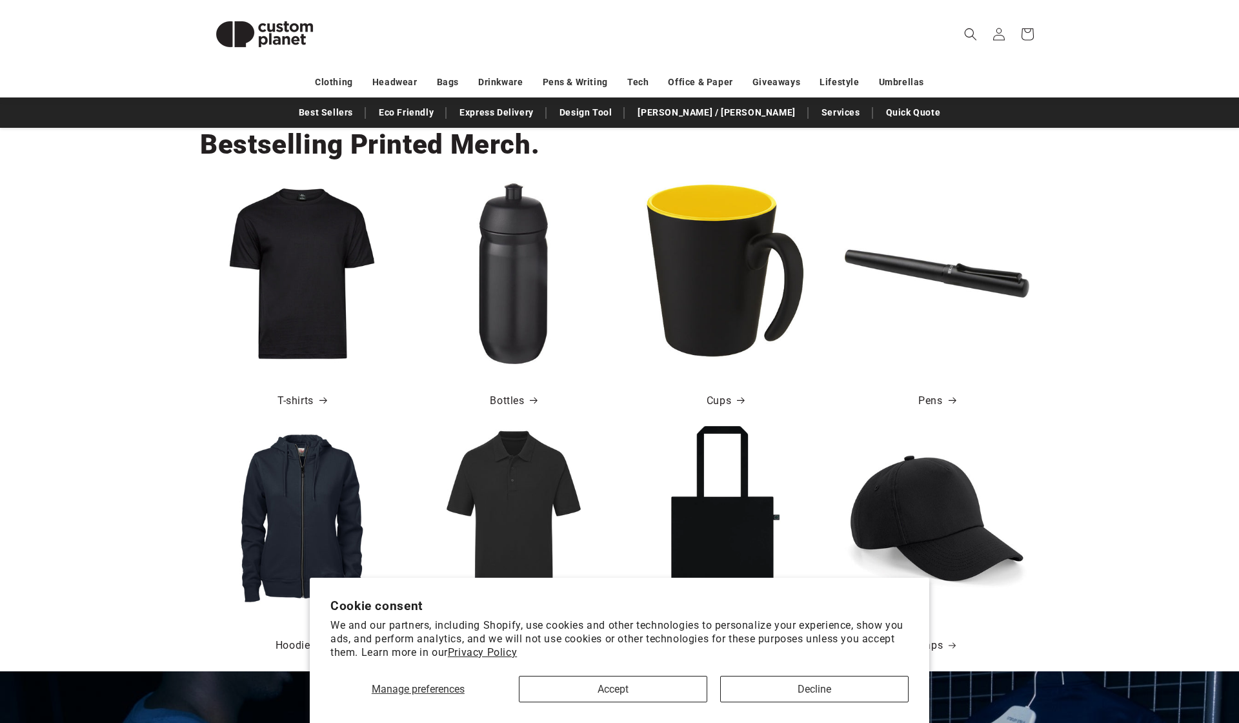
click at [814, 691] on button "Decline" at bounding box center [814, 689] width 189 height 26
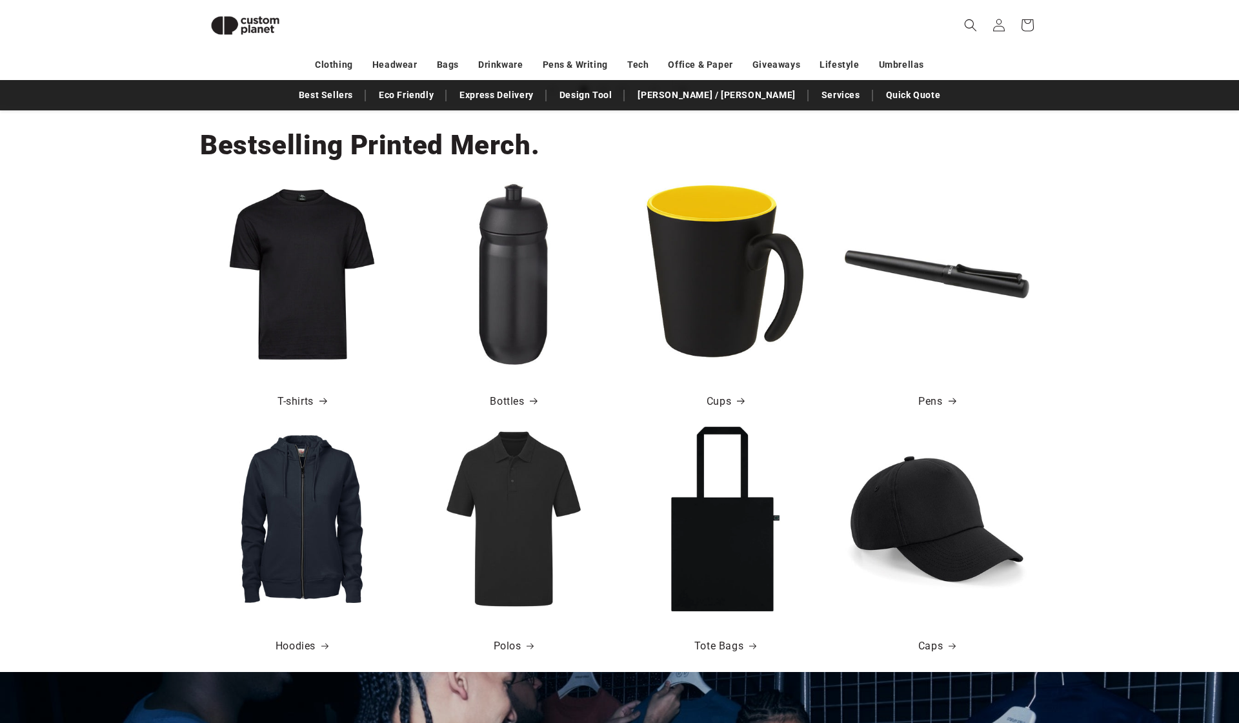
scroll to position [400, 0]
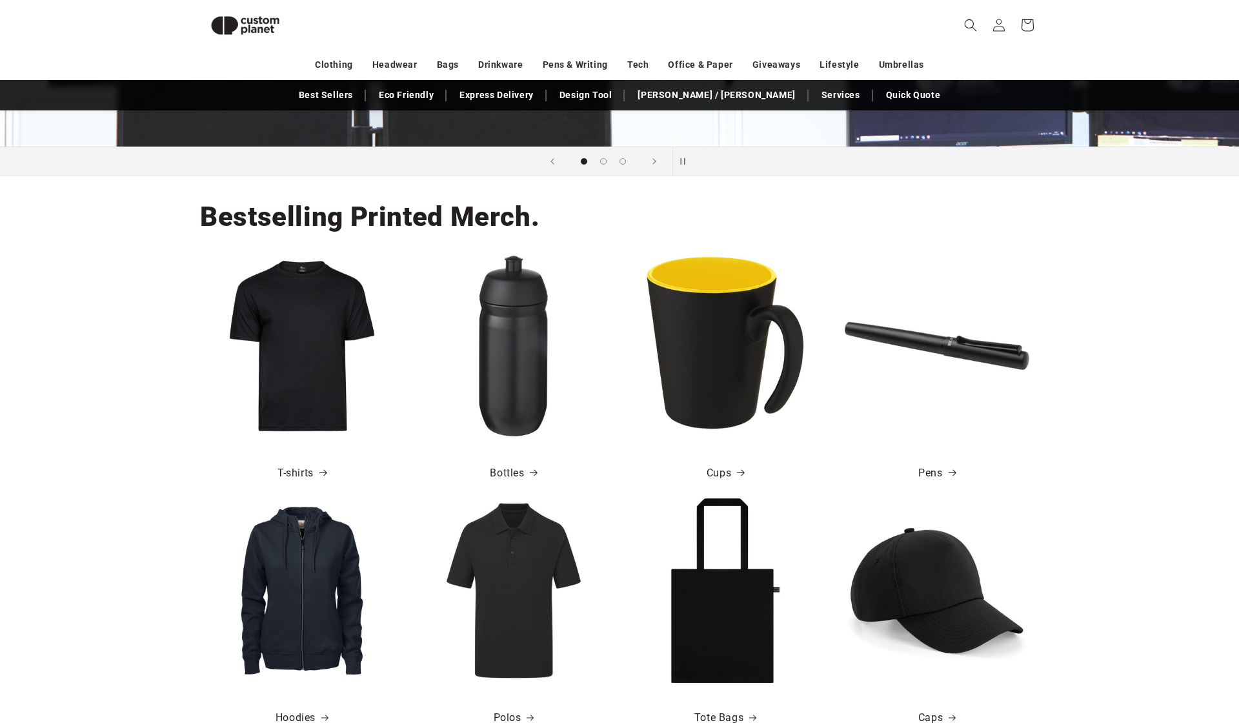
click at [298, 320] on img at bounding box center [302, 346] width 185 height 185
click at [309, 473] on link "T-shirts" at bounding box center [302, 473] width 49 height 19
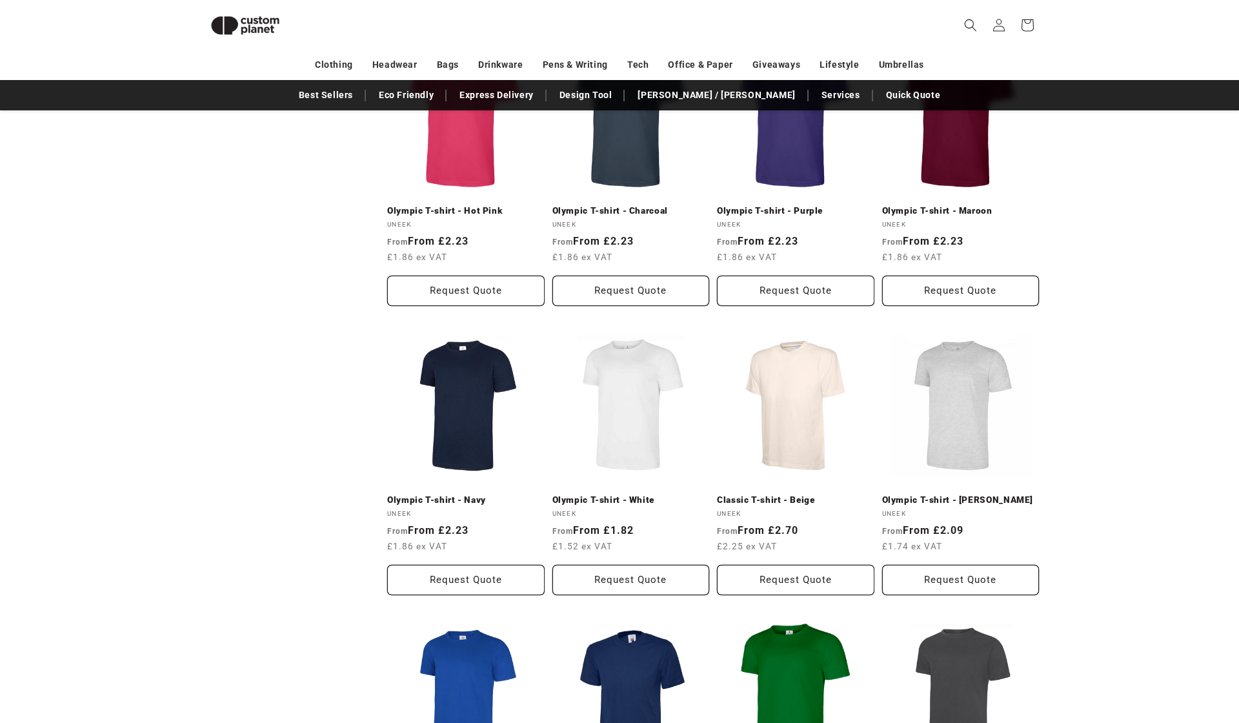
scroll to position [844, 0]
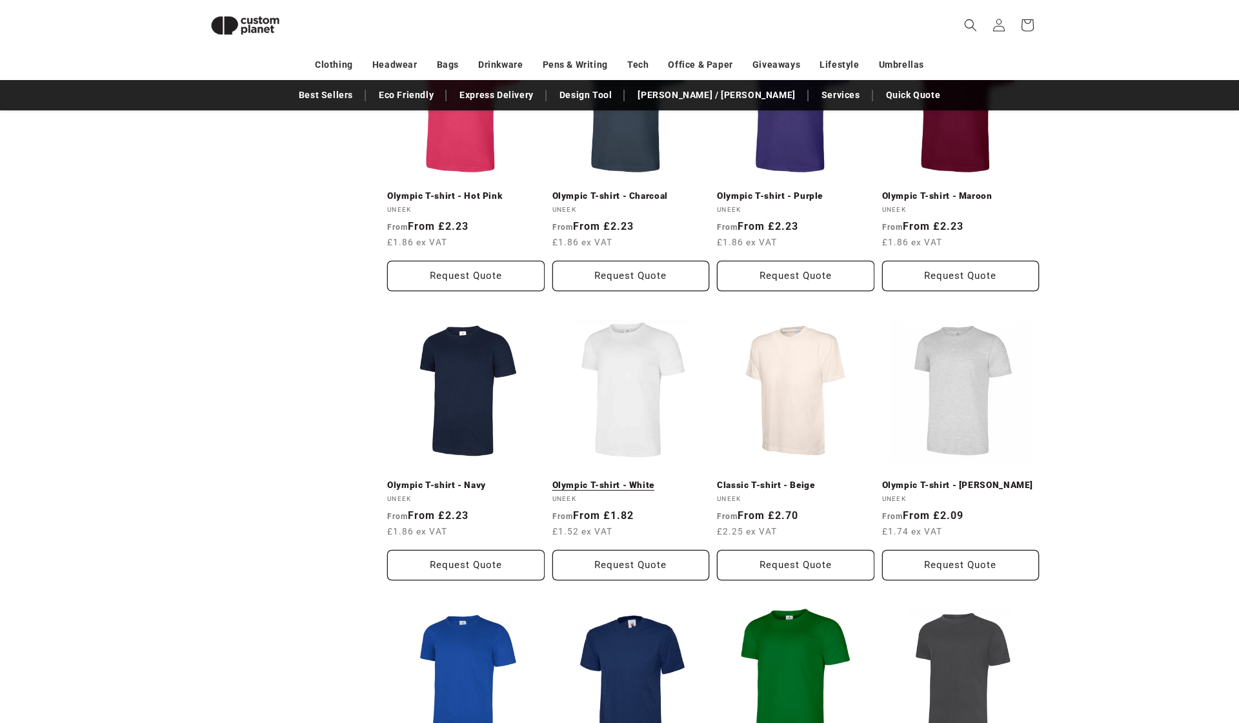
click at [624, 480] on link "Olympic T-shirt - White" at bounding box center [632, 486] width 158 height 12
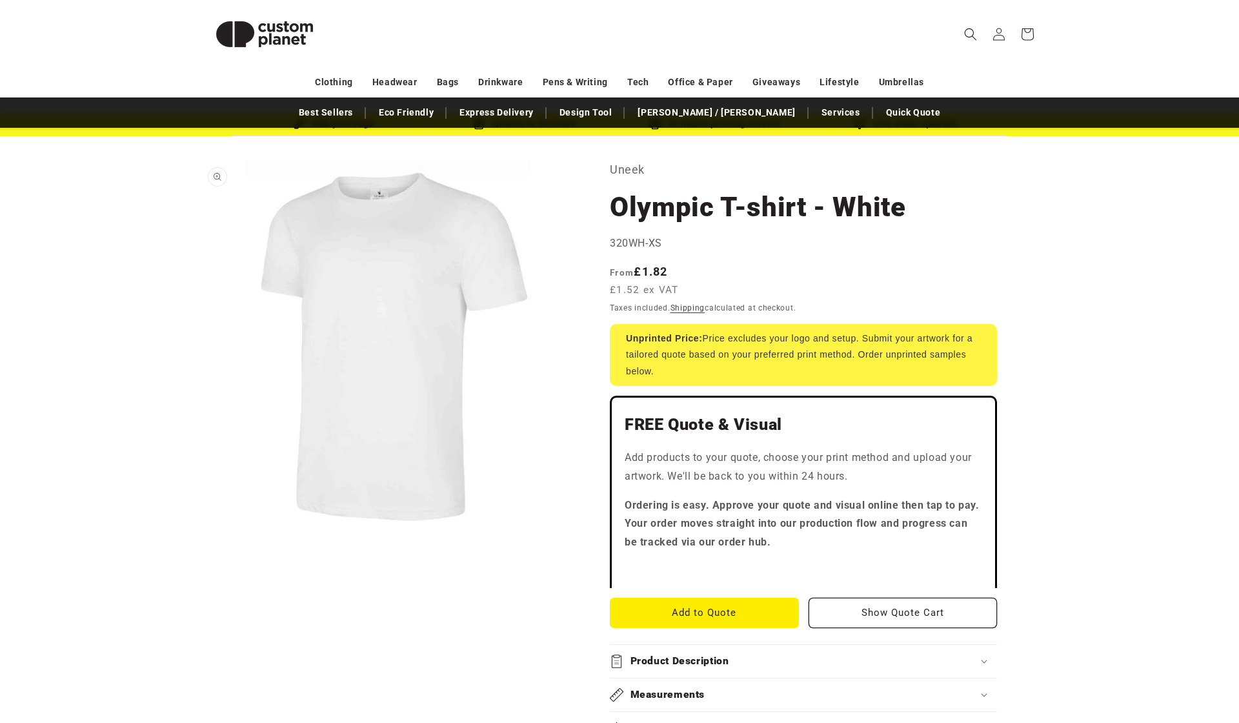
scroll to position [194, 0]
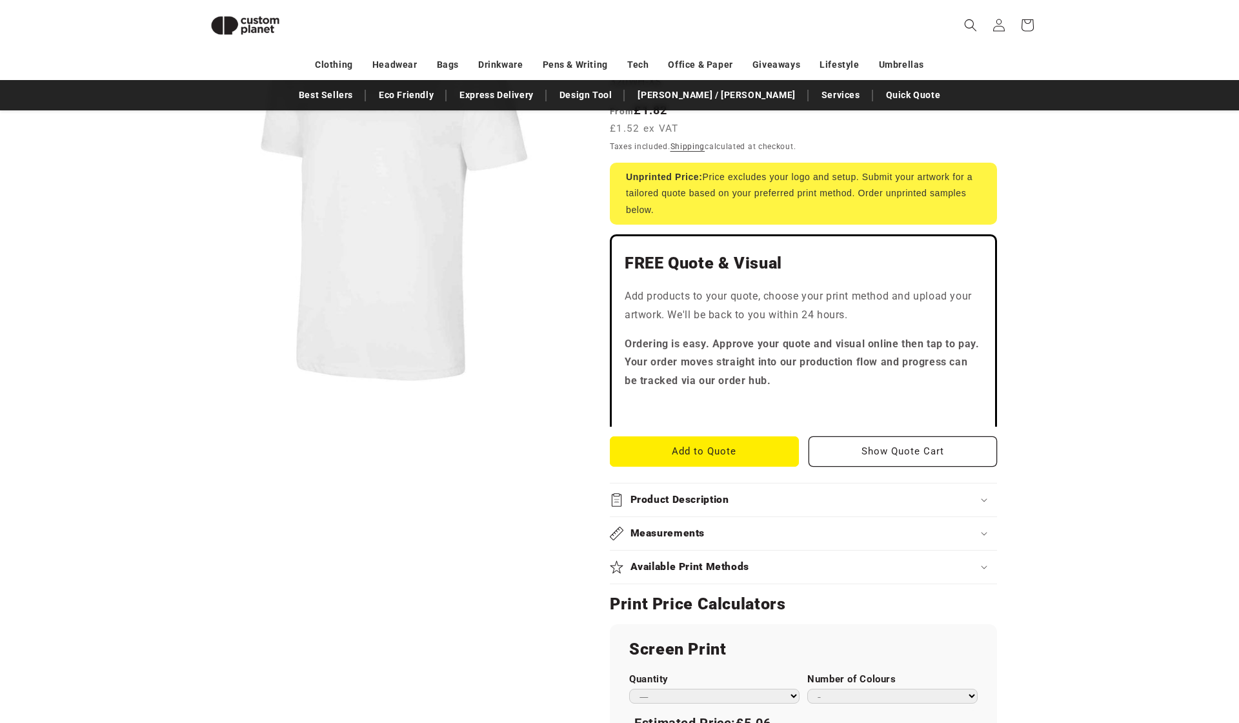
click at [984, 498] on icon at bounding box center [984, 500] width 6 height 4
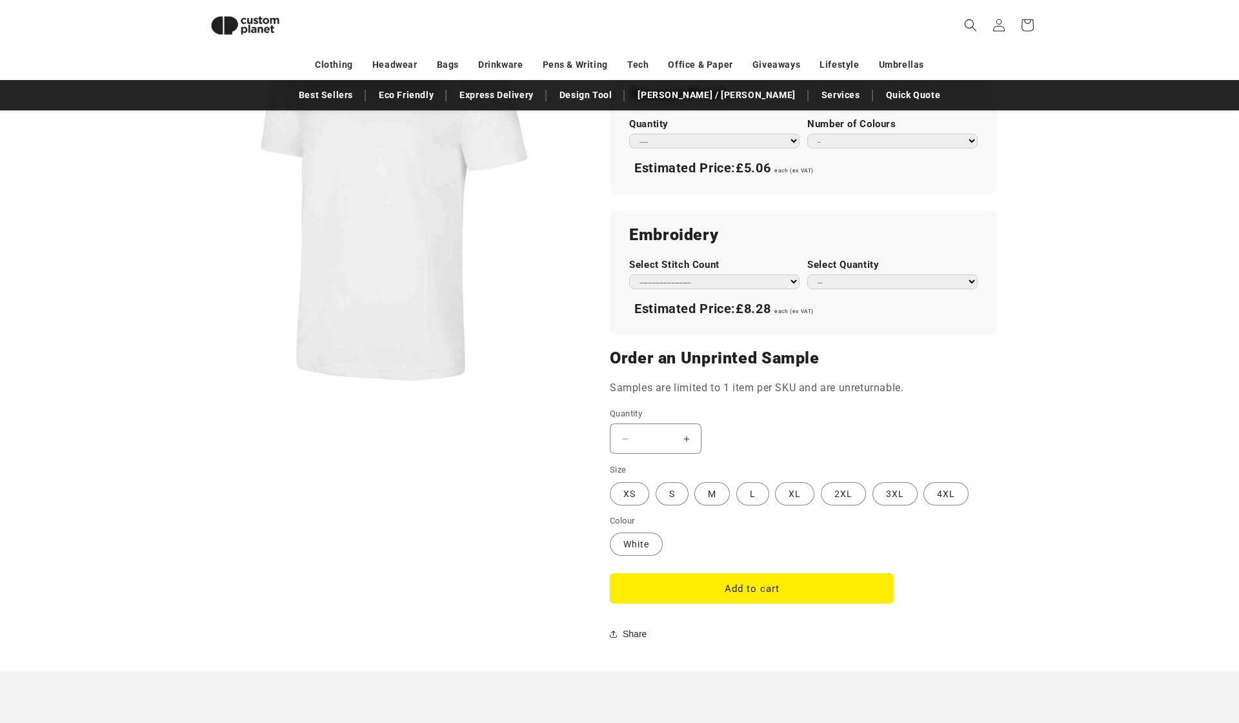
scroll to position [943, 0]
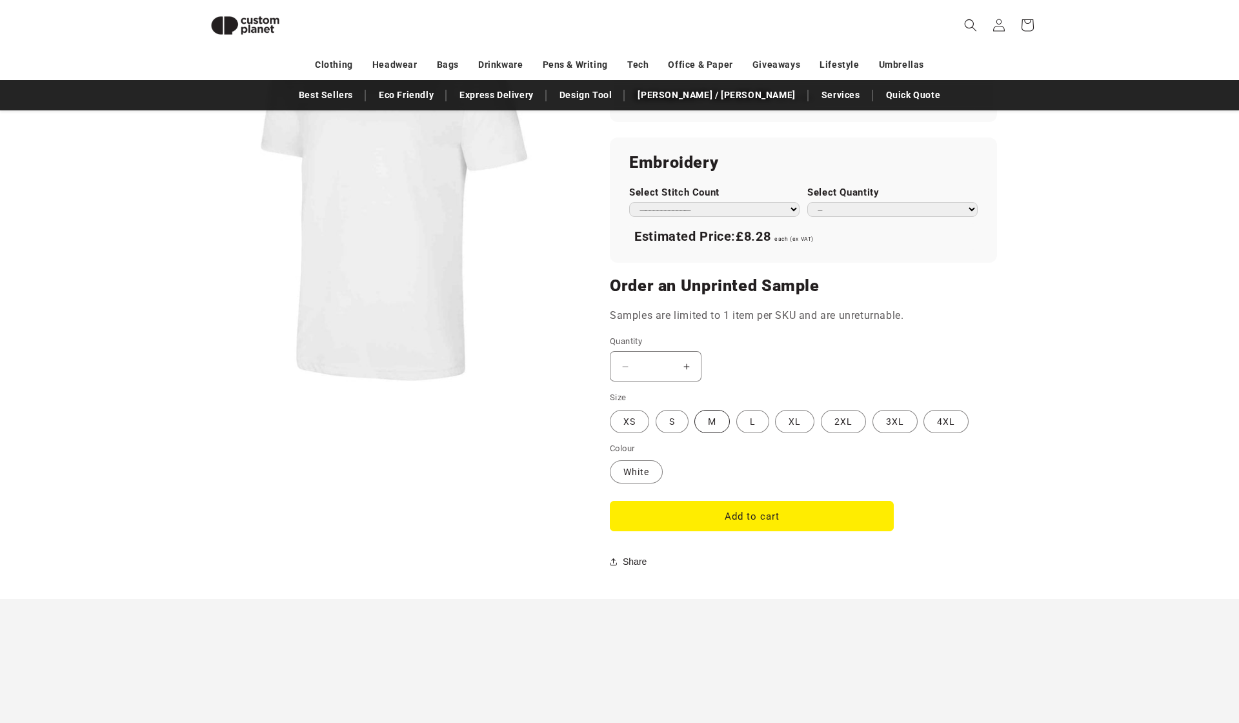
click at [713, 411] on label "M Variant sold out or unavailable" at bounding box center [713, 421] width 36 height 23
click at [693, 355] on button "Increase quantity for Olympic T-shirt - White" at bounding box center [686, 366] width 29 height 30
click at [684, 355] on button "Increase quantity for Olympic T-shirt - White" at bounding box center [686, 366] width 29 height 30
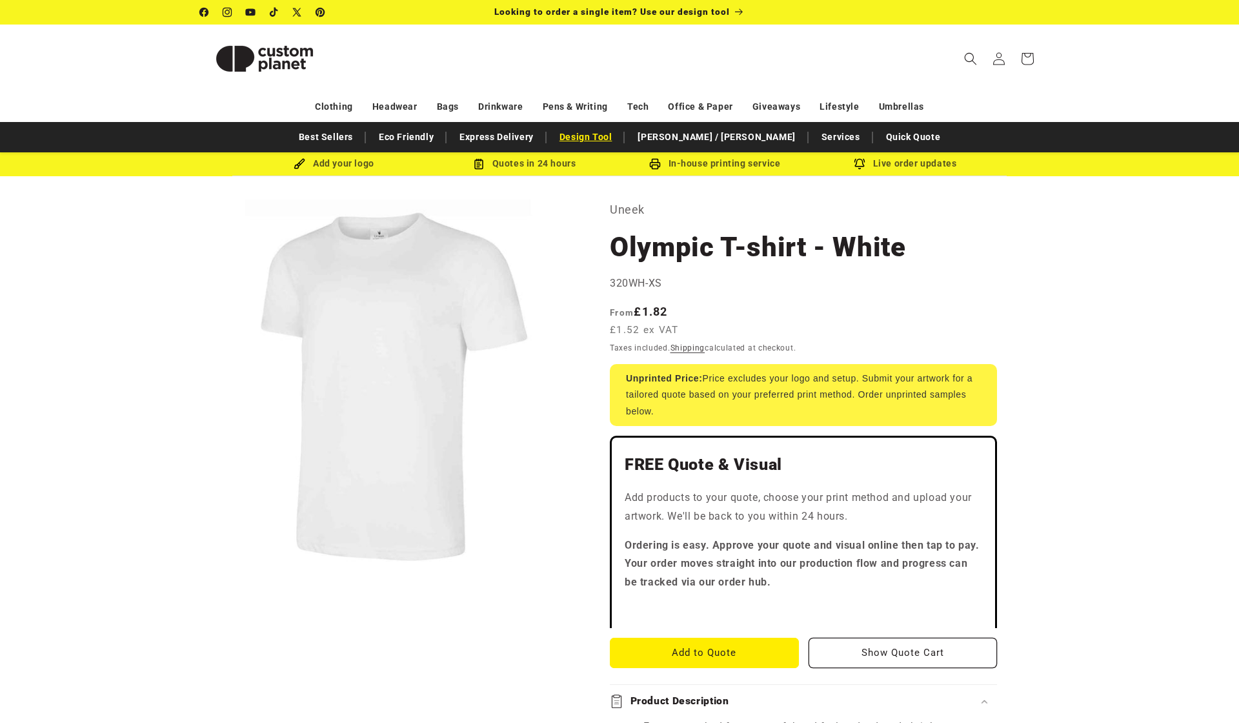
click at [619, 134] on link "Design Tool" at bounding box center [586, 137] width 66 height 23
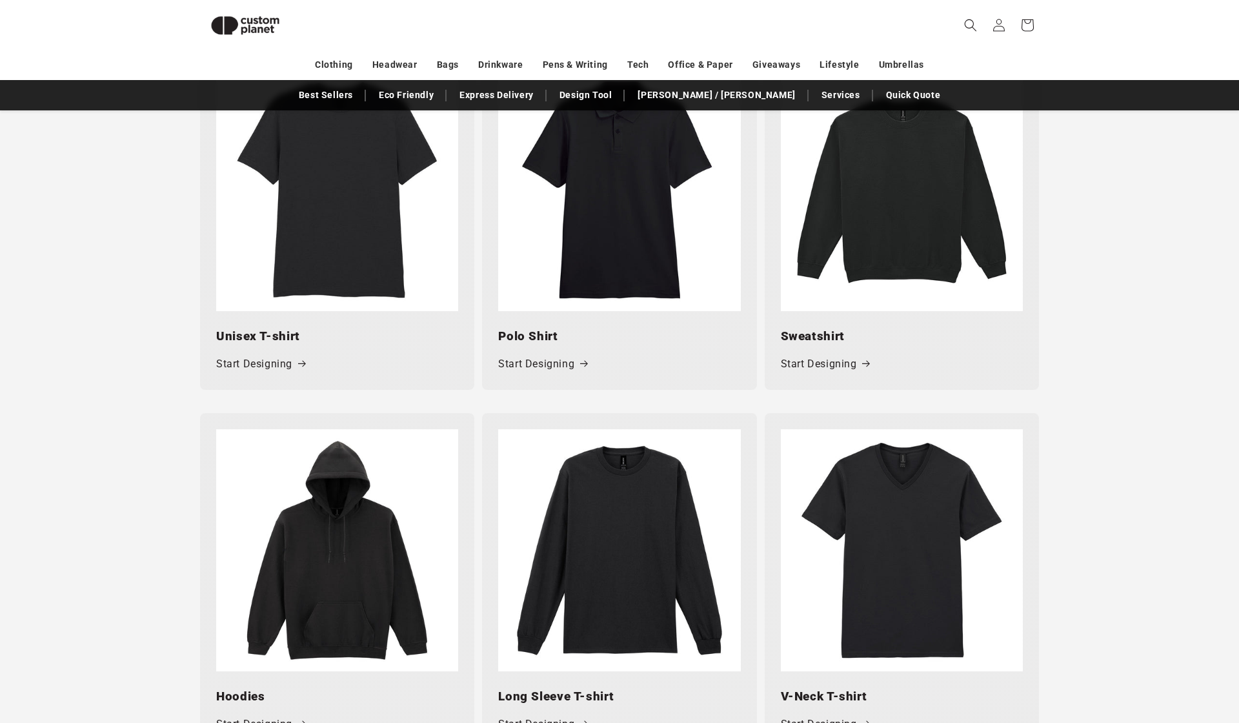
scroll to position [611, 0]
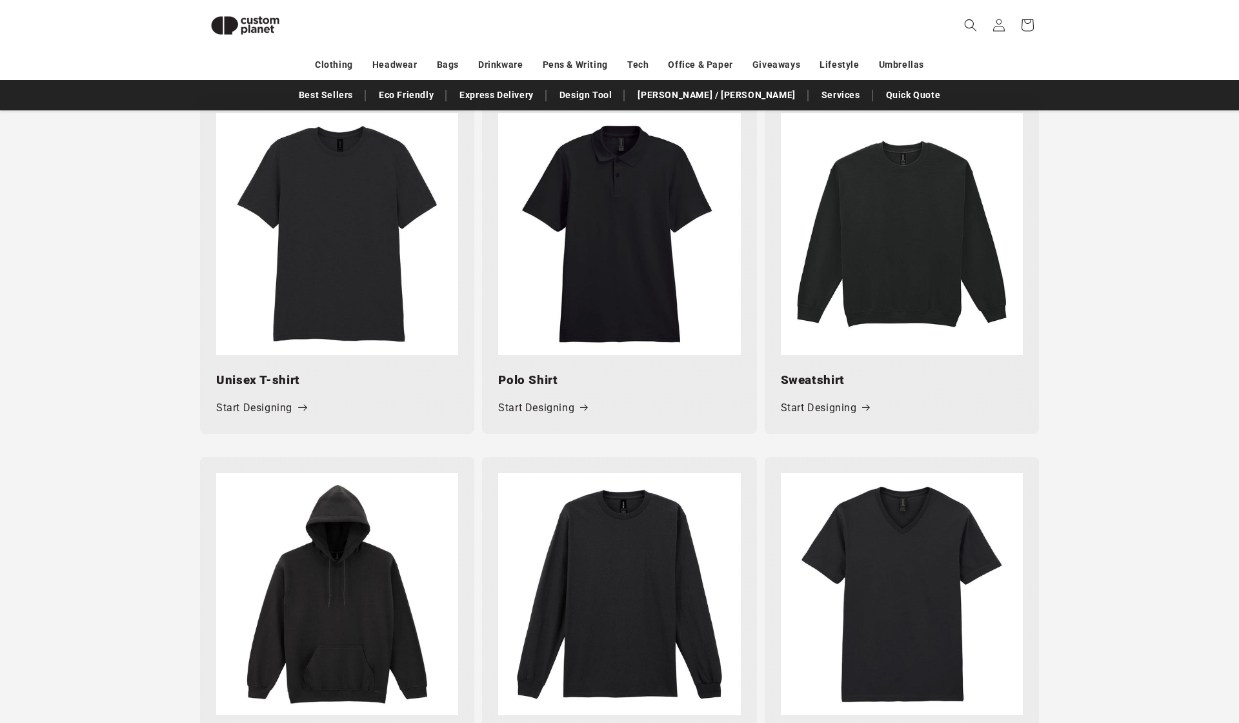
click at [291, 404] on link "Start Designing" at bounding box center [260, 408] width 89 height 19
